Goal: Information Seeking & Learning: Learn about a topic

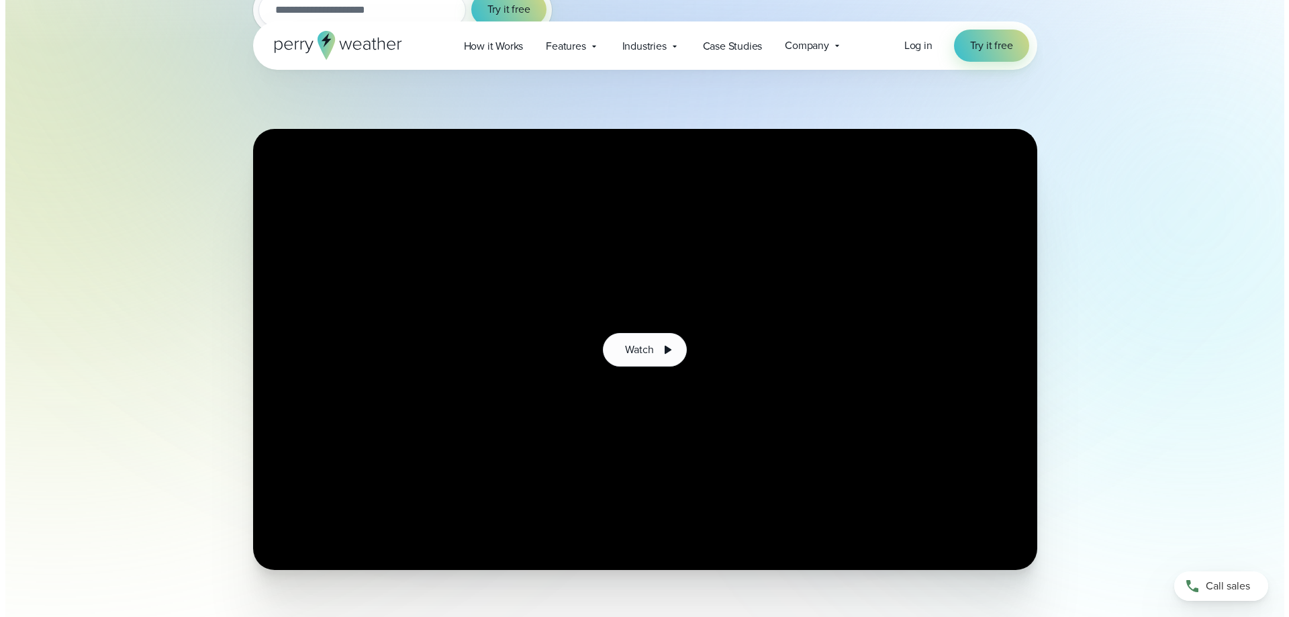
scroll to position [336, 0]
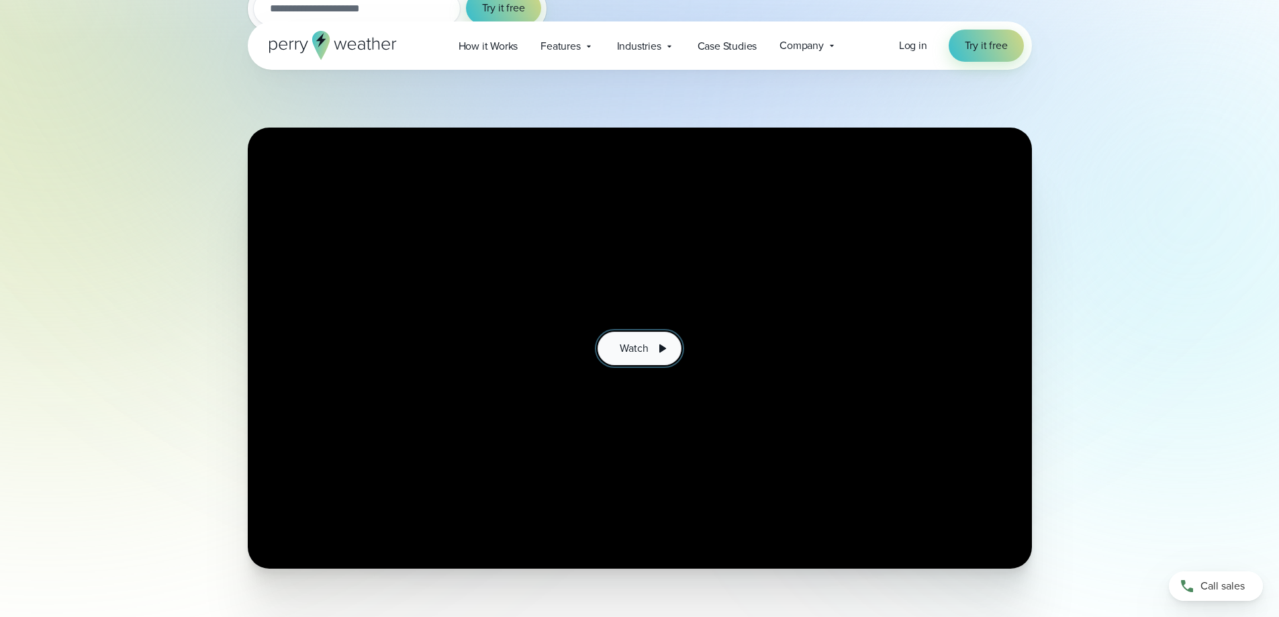
click at [628, 349] on span "Watch" at bounding box center [633, 348] width 28 height 16
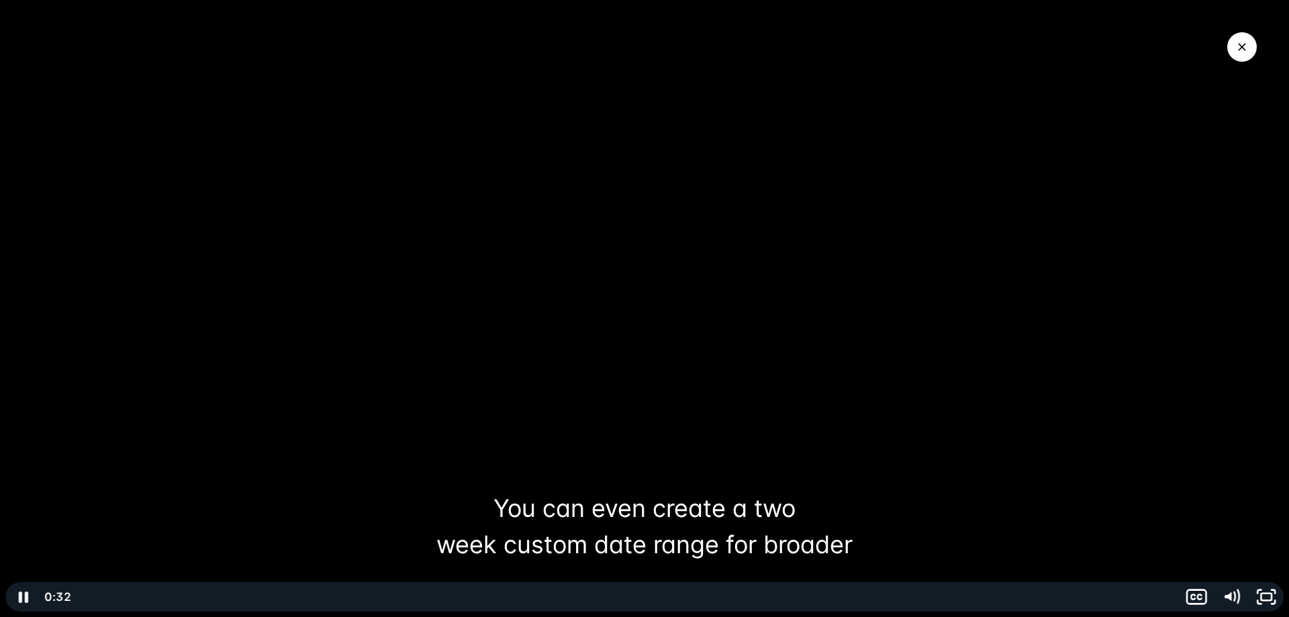
click at [154, 273] on div at bounding box center [644, 308] width 1289 height 617
click at [159, 313] on div at bounding box center [644, 308] width 1289 height 617
